Goal: Find specific page/section: Find specific page/section

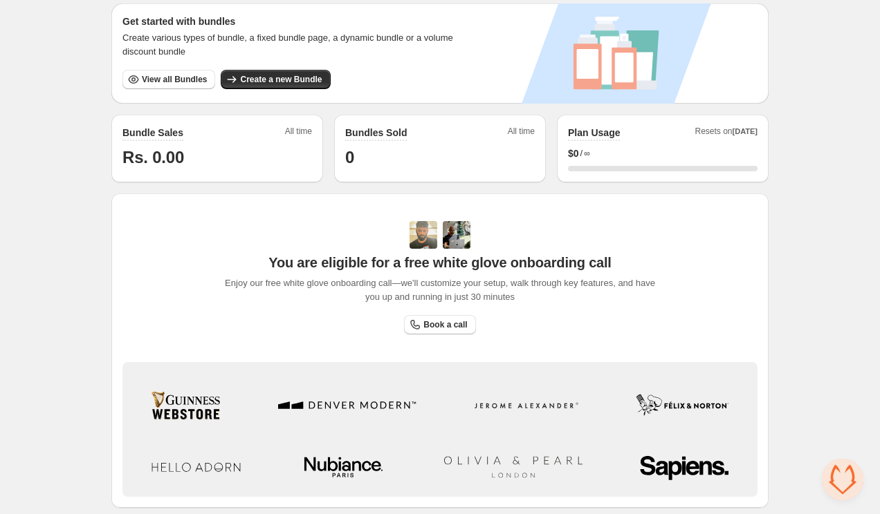
scroll to position [159, 0]
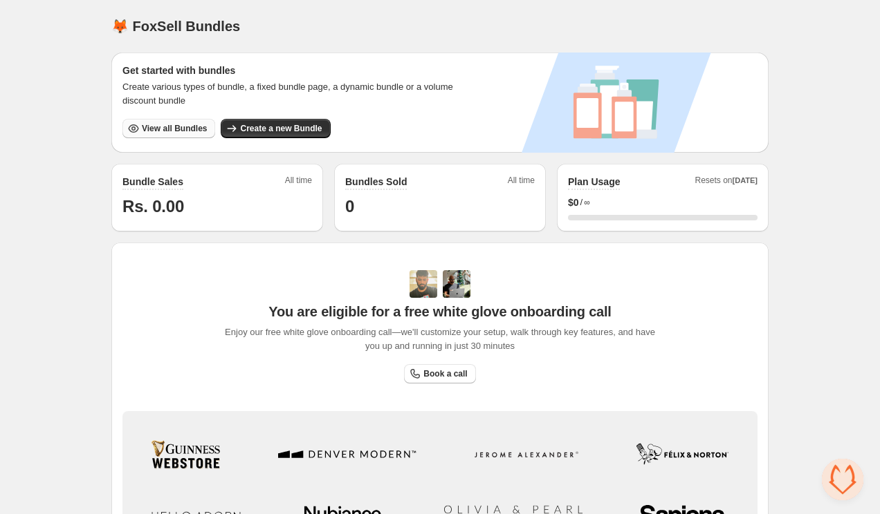
click at [178, 131] on span "View all Bundles" at bounding box center [174, 128] width 65 height 11
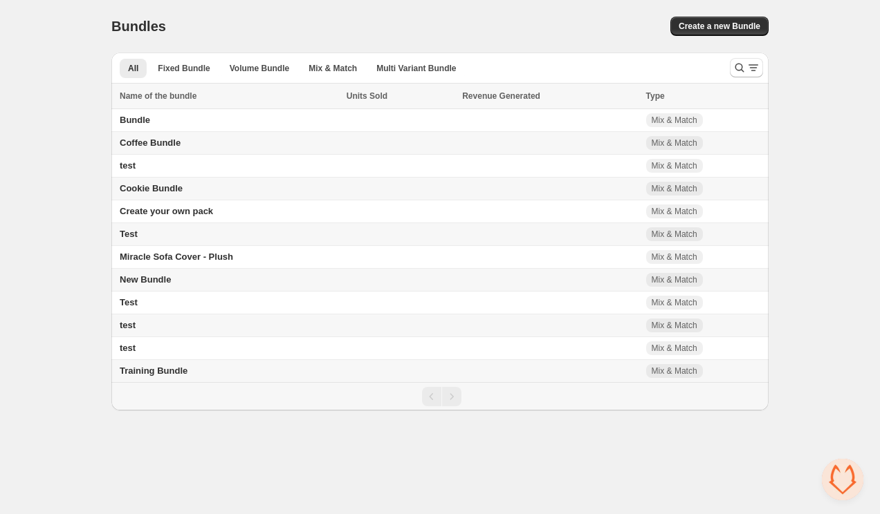
click at [594, 193] on td at bounding box center [549, 189] width 183 height 23
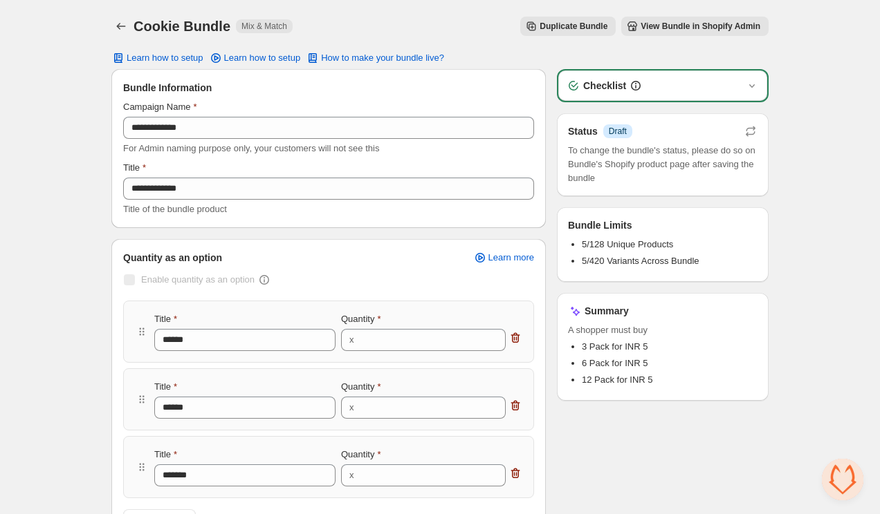
click at [649, 26] on span "View Bundle in Shopify Admin" at bounding box center [700, 26] width 120 height 11
click at [661, 22] on span "View Bundle in Shopify Admin" at bounding box center [700, 26] width 120 height 11
